Goal: Find contact information: Find contact information

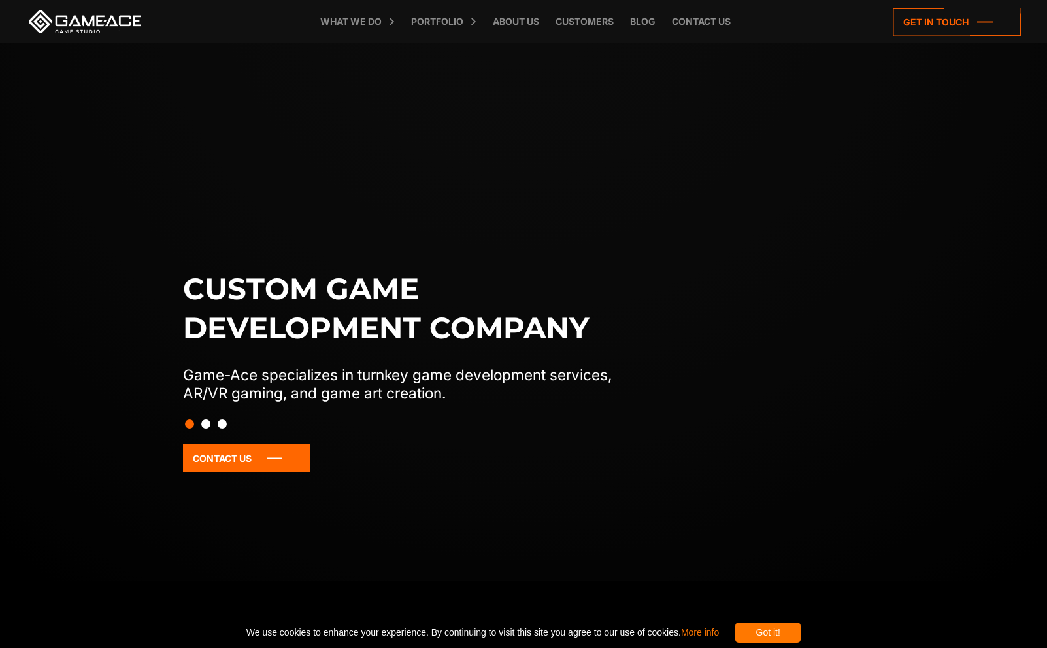
scroll to position [118, 0]
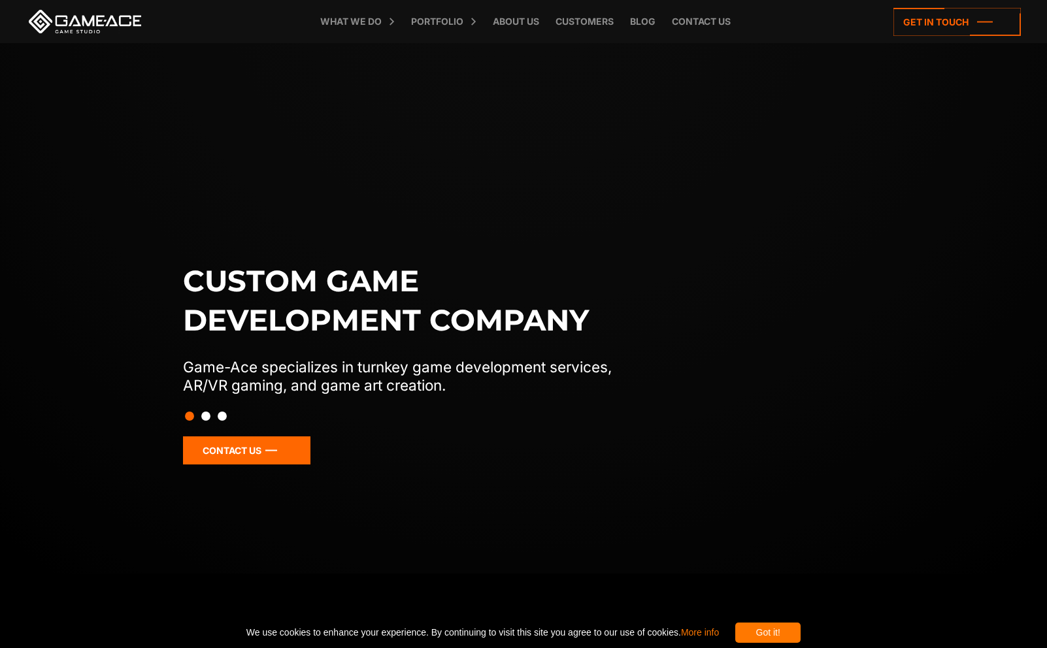
click at [279, 450] on icon at bounding box center [246, 450] width 127 height 28
